Goal: Find specific page/section: Find specific page/section

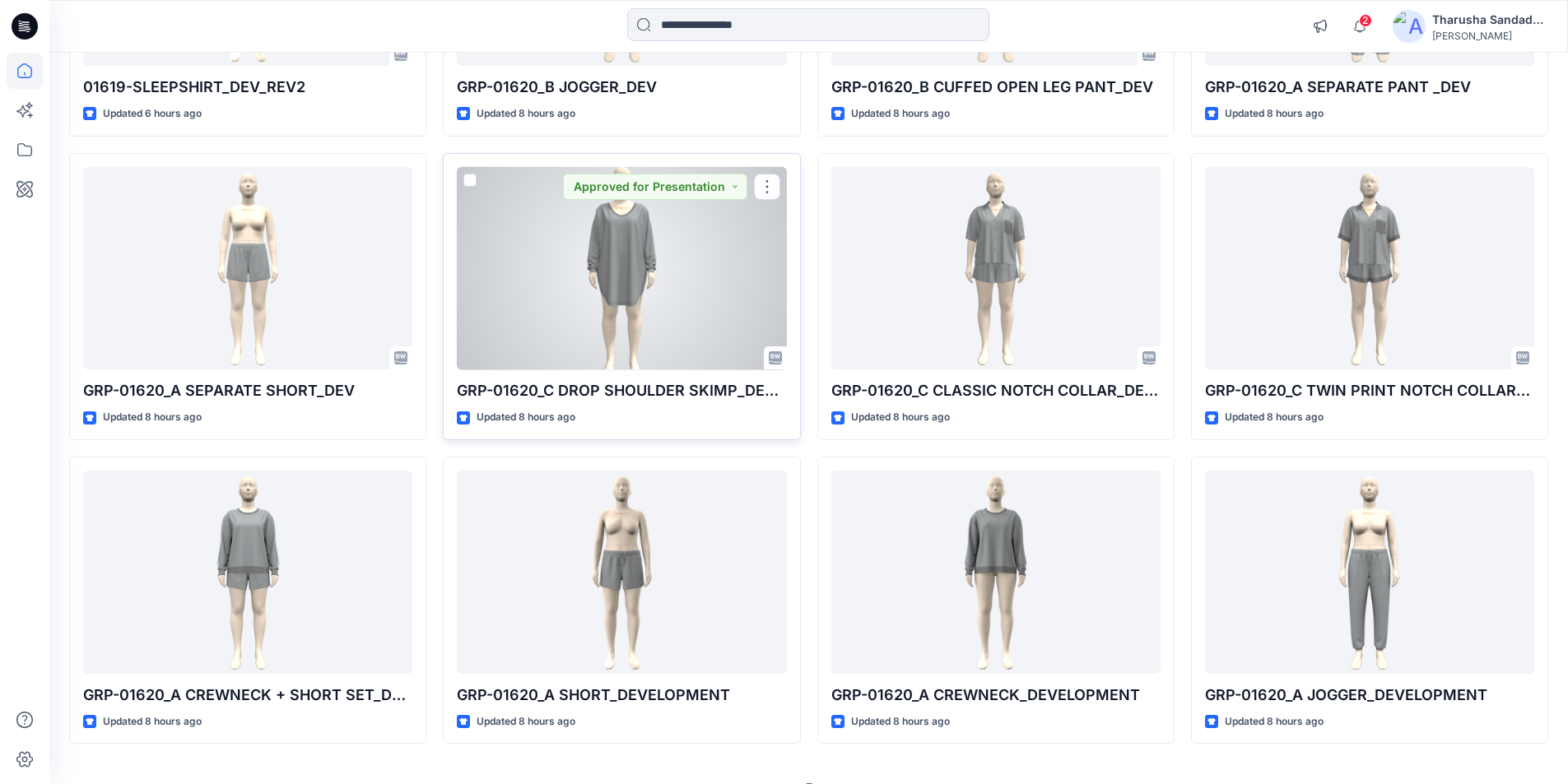
scroll to position [411, 0]
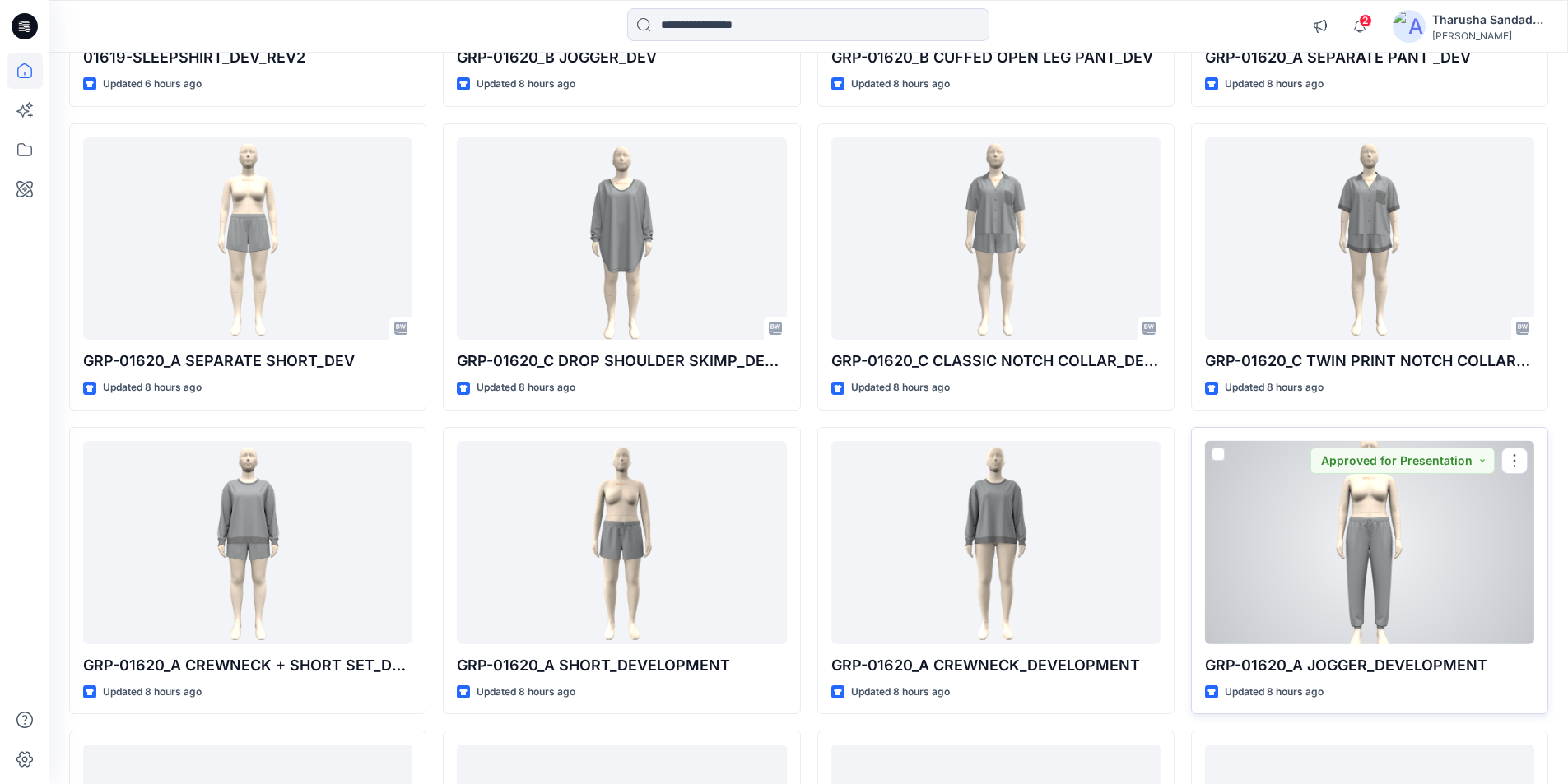
drag, startPoint x: 1535, startPoint y: 584, endPoint x: 877, endPoint y: 561, distance: 658.4
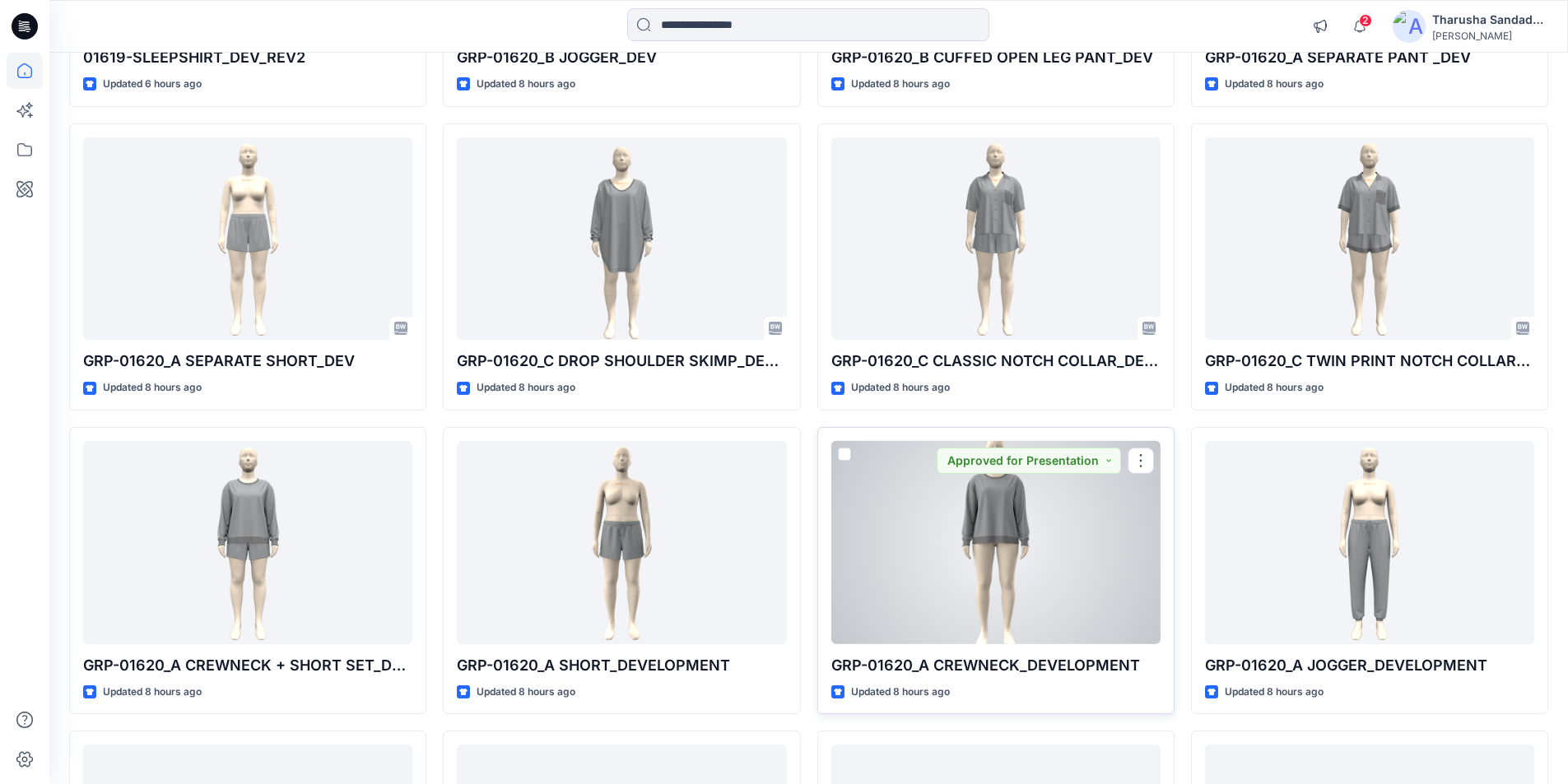
drag, startPoint x: 877, startPoint y: 561, endPoint x: 965, endPoint y: 533, distance: 92.3
drag, startPoint x: 965, startPoint y: 533, endPoint x: 543, endPoint y: 33, distance: 654.3
click at [543, 33] on div at bounding box center [808, 26] width 759 height 36
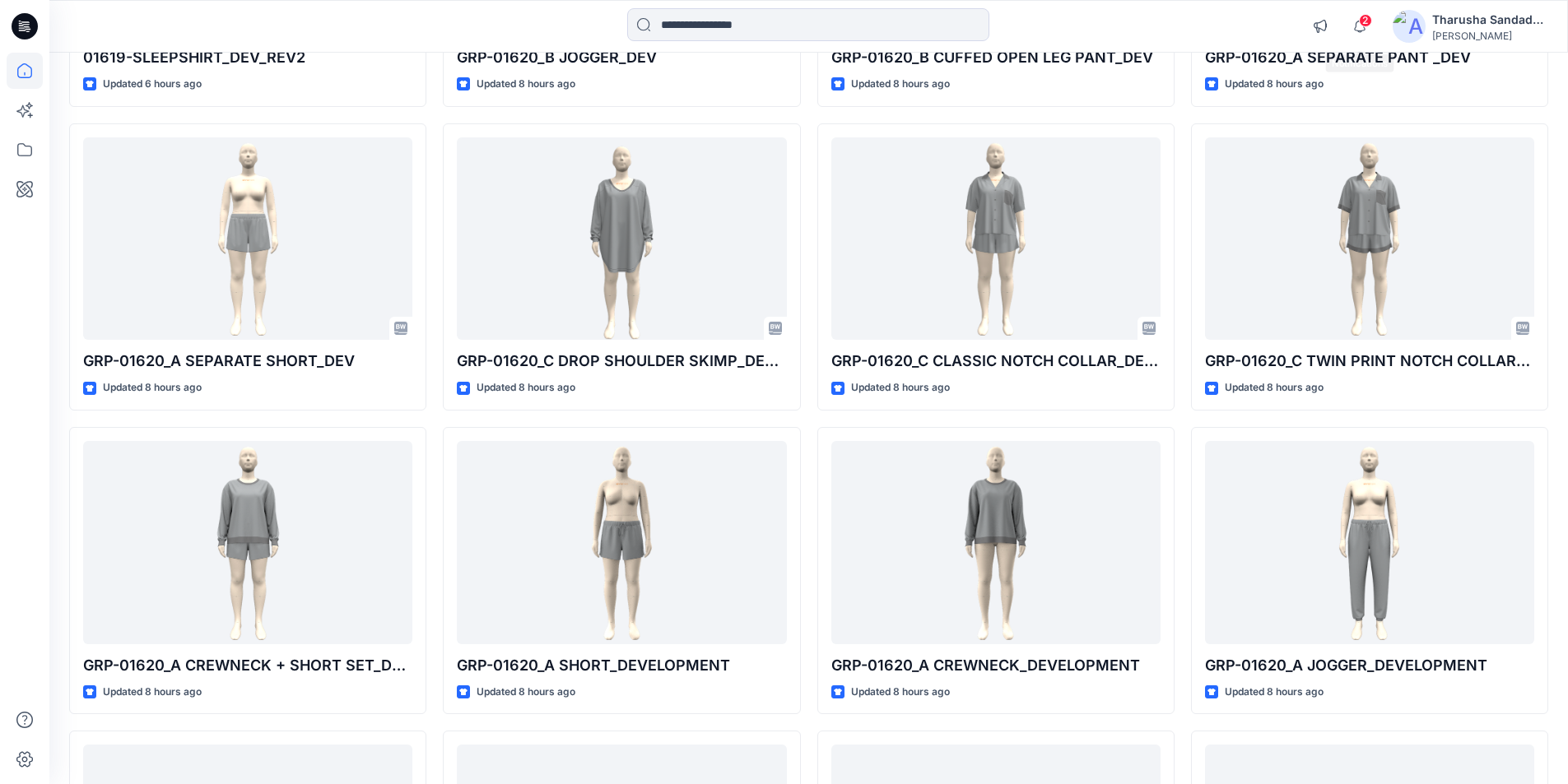
click at [1368, 22] on span "2" at bounding box center [1365, 21] width 13 height 13
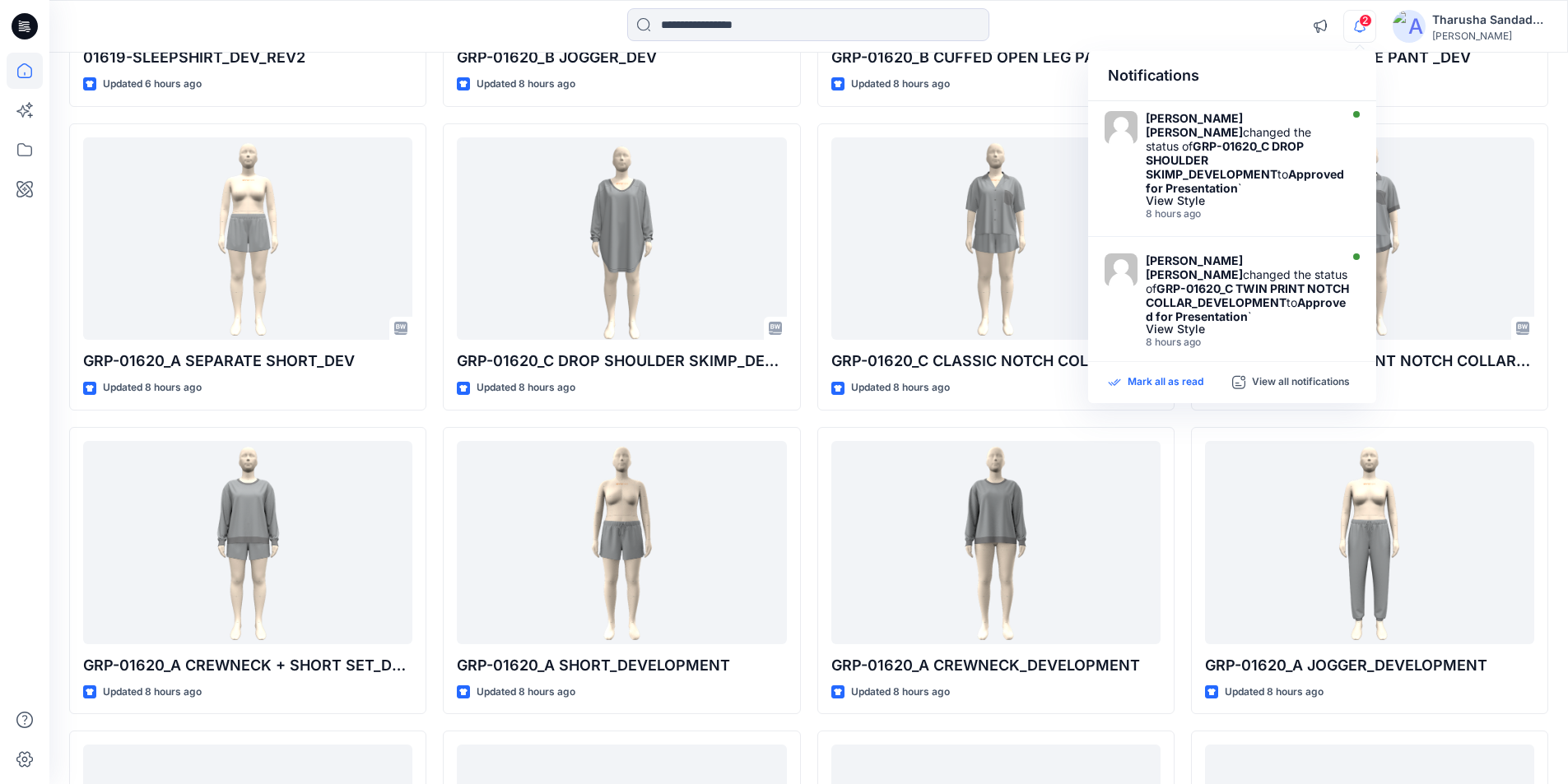
click at [1193, 380] on p "Mark all as read" at bounding box center [1165, 383] width 75 height 15
click at [1039, 30] on div at bounding box center [808, 26] width 759 height 36
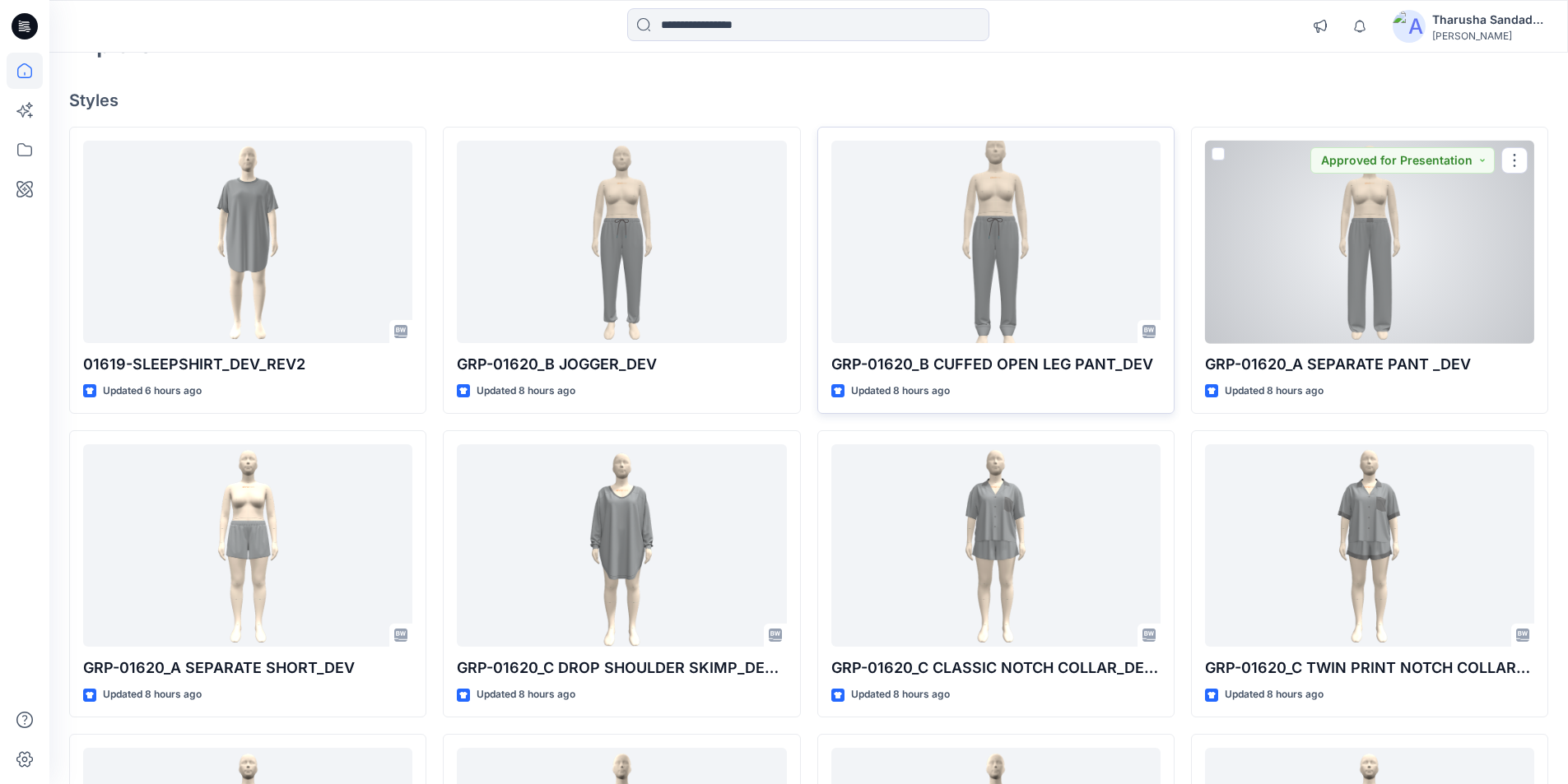
scroll to position [82, 0]
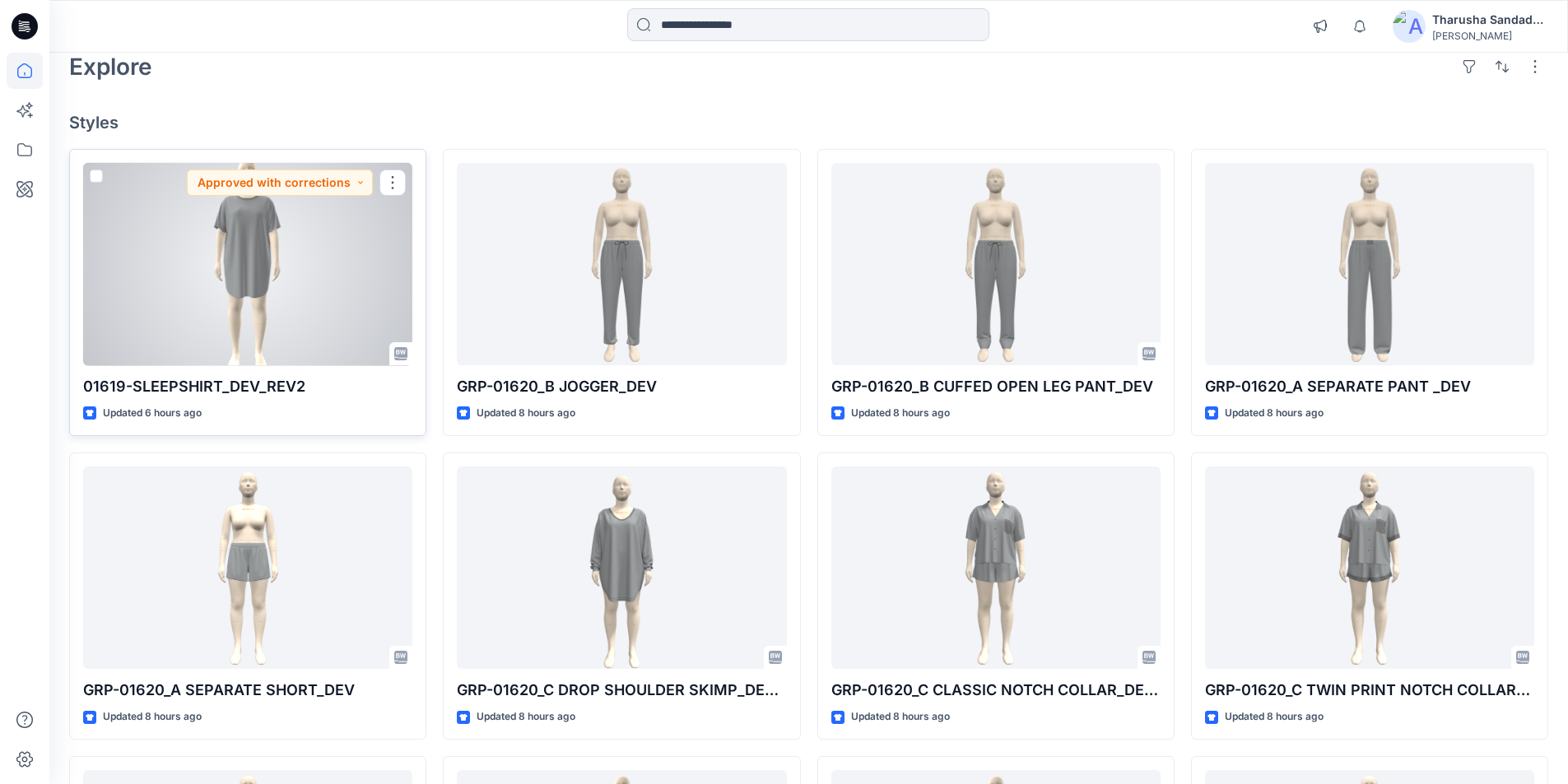
click at [312, 326] on div at bounding box center [247, 264] width 329 height 203
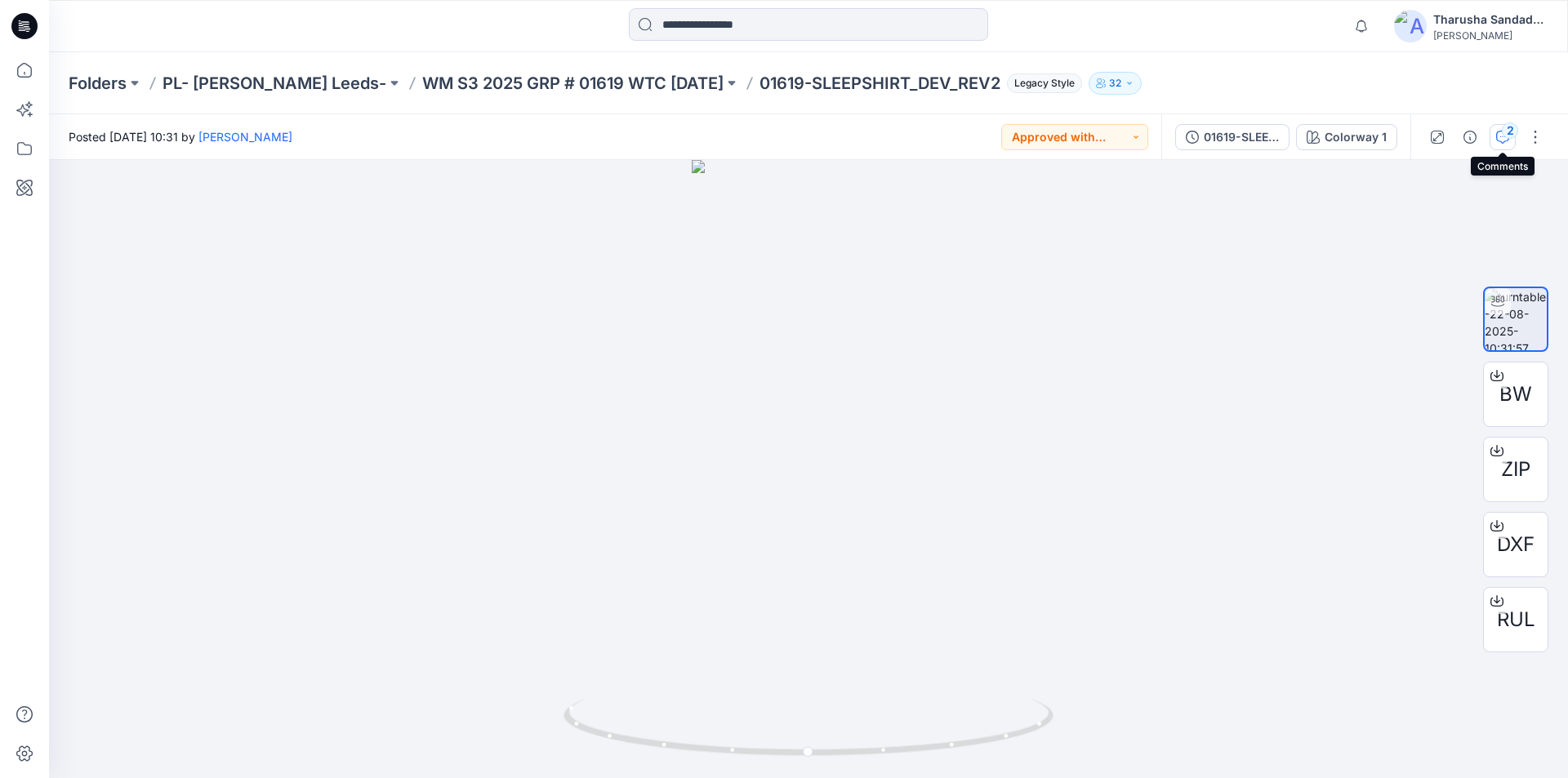
click at [1513, 129] on div "2" at bounding box center [1509, 130] width 16 height 16
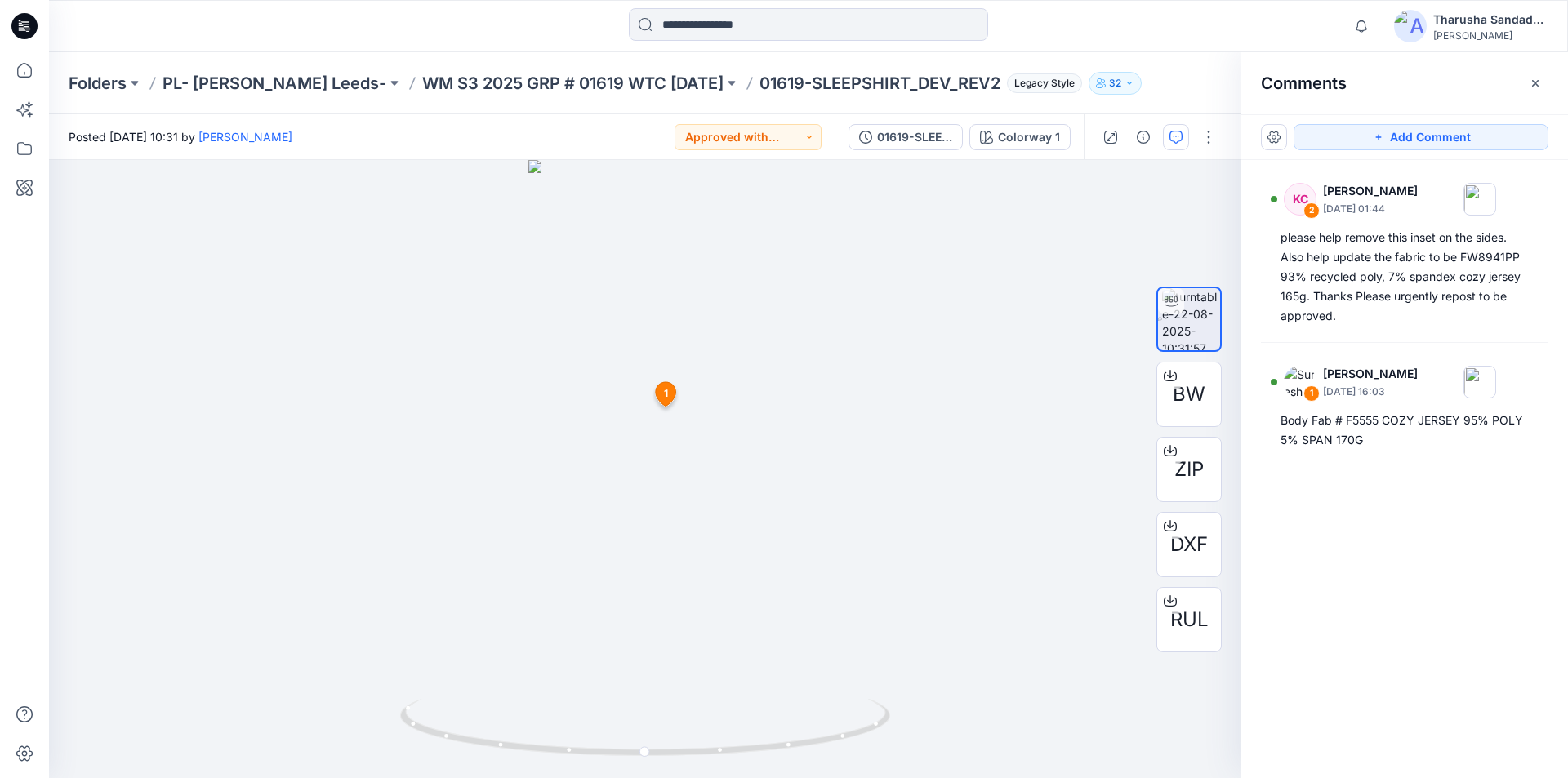
click at [31, 21] on icon at bounding box center [24, 26] width 26 height 26
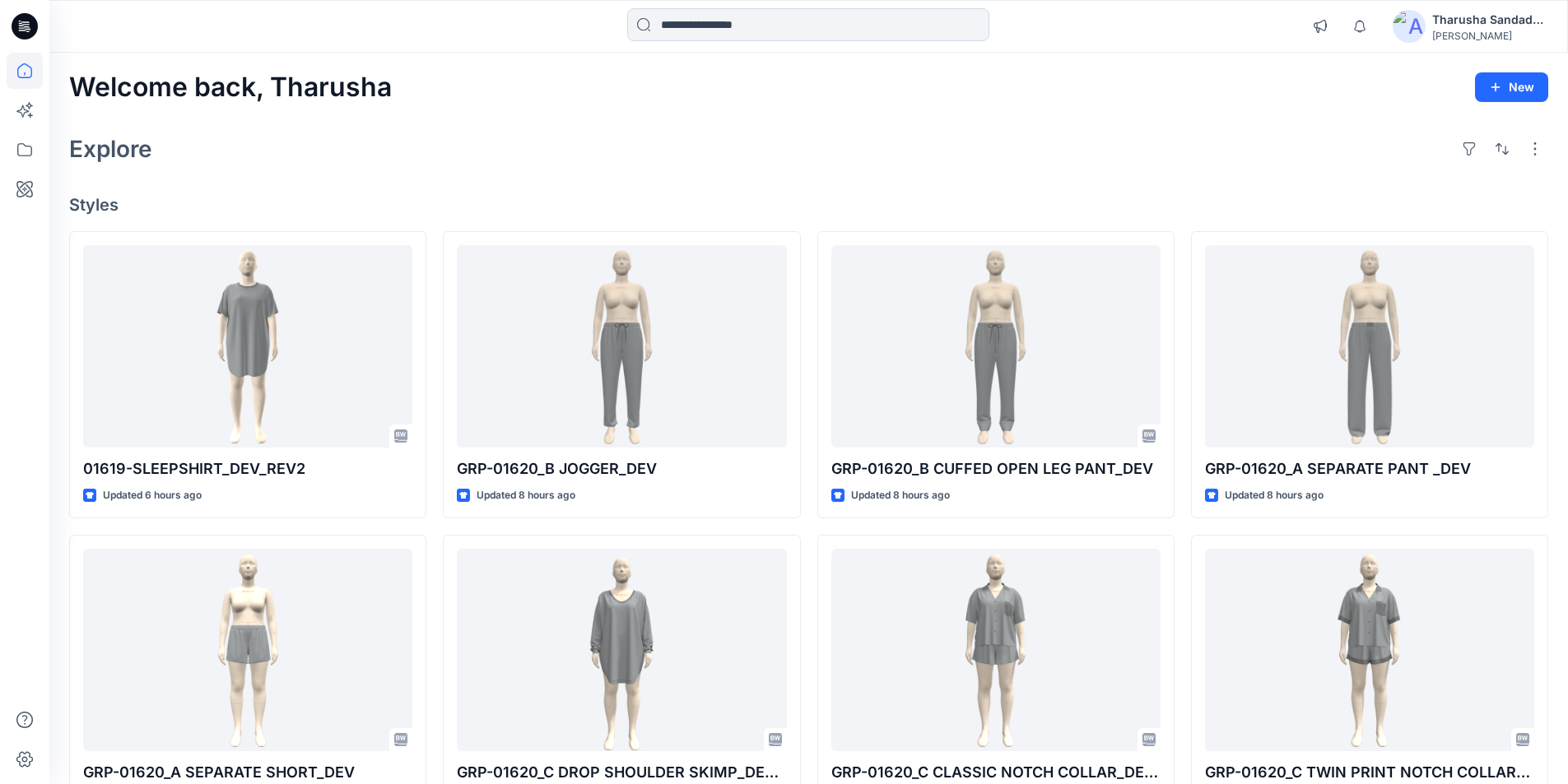
click at [556, 161] on div "Explore" at bounding box center [808, 149] width 1479 height 39
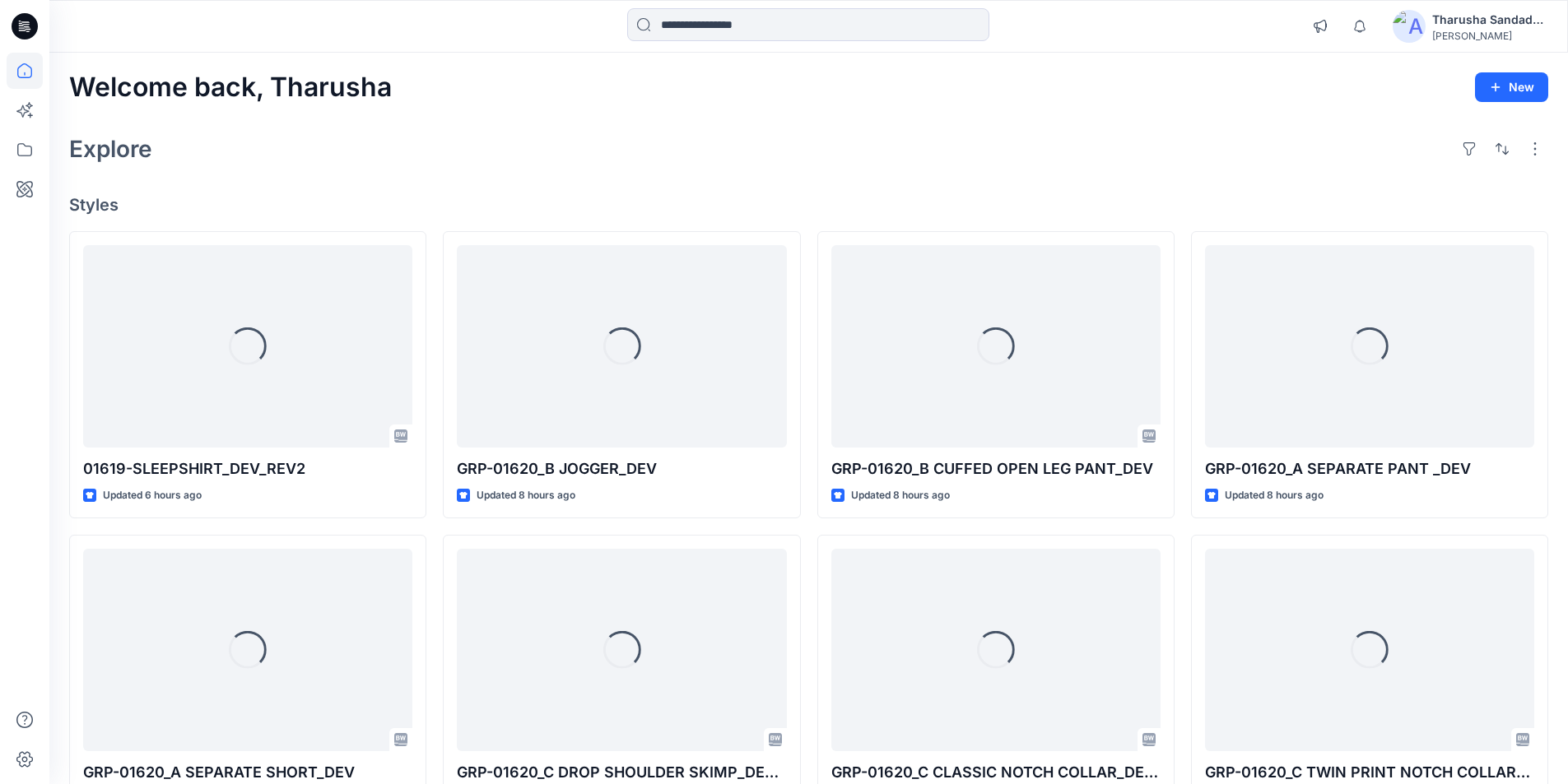
click at [233, 55] on div "Welcome back, Tharusha New Explore Styles Loading... 01619-SLEEPSHIRT_DEV_REV2 …" at bounding box center [808, 628] width 1518 height 1152
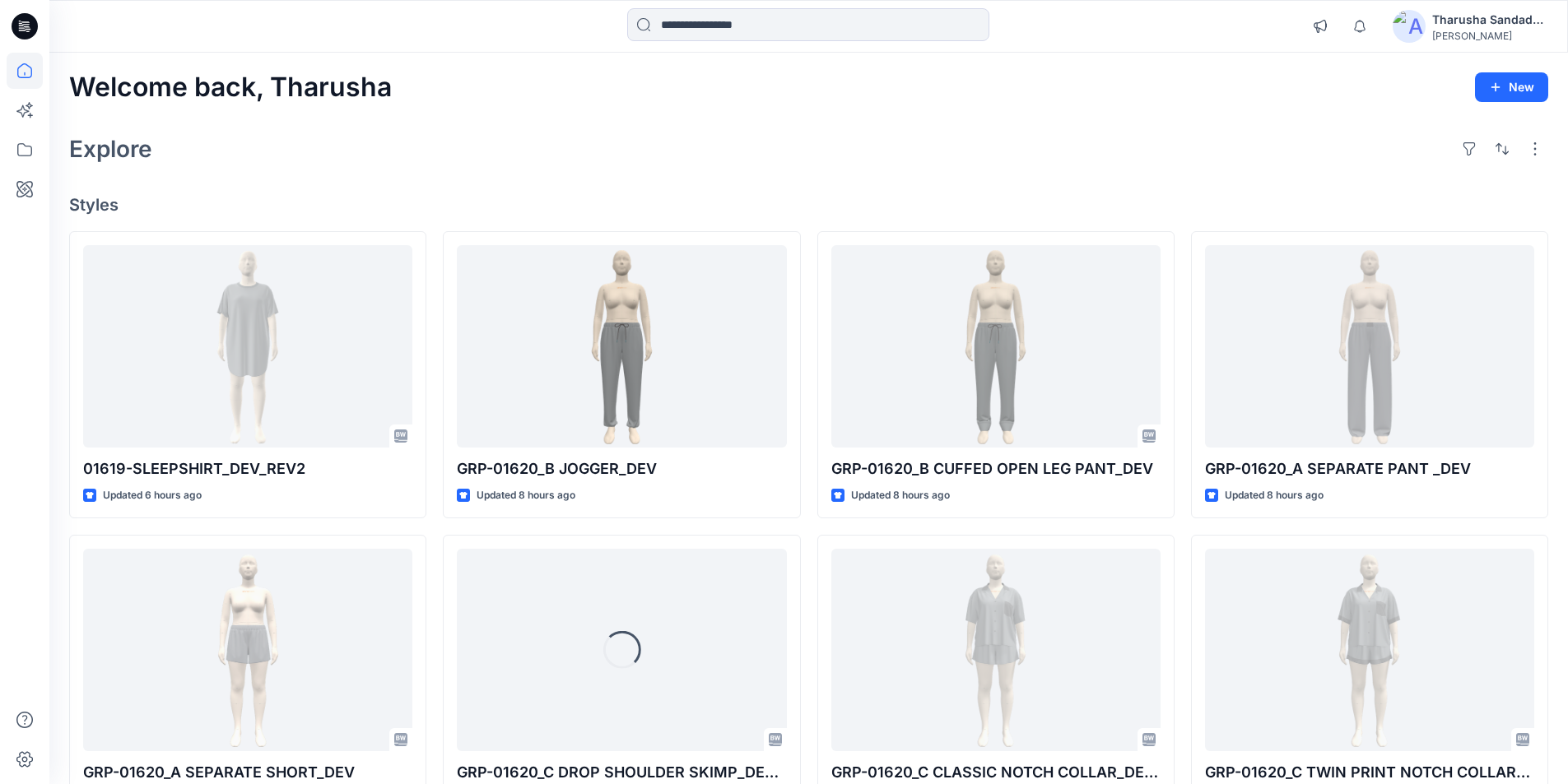
click at [609, 190] on div "Welcome back, Tharusha New Explore Styles 01619-SLEEPSHIRT_DEV_REV2 Updated 6 h…" at bounding box center [808, 628] width 1518 height 1152
